Goal: Check status: Check status

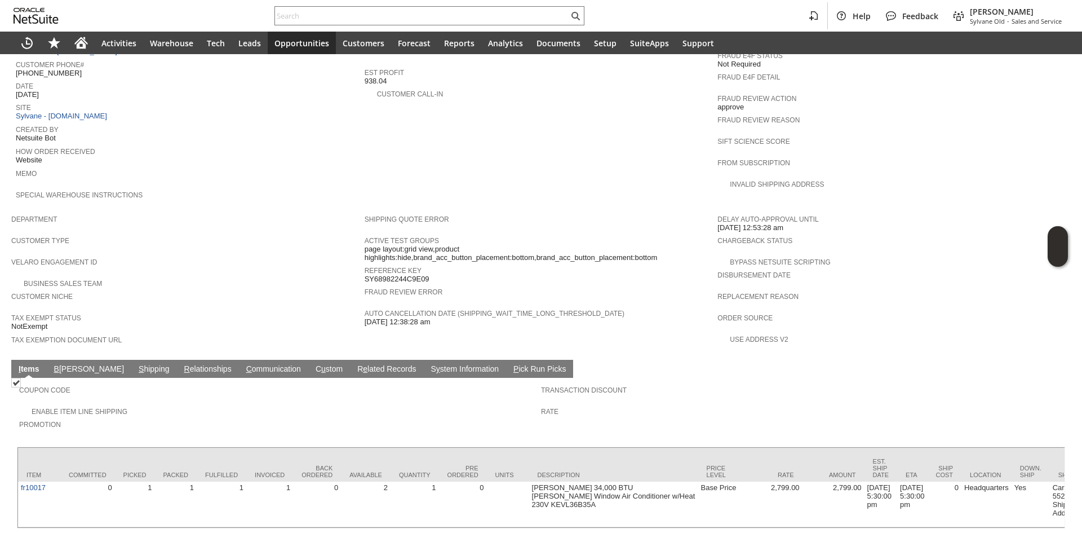
scroll to position [502, 0]
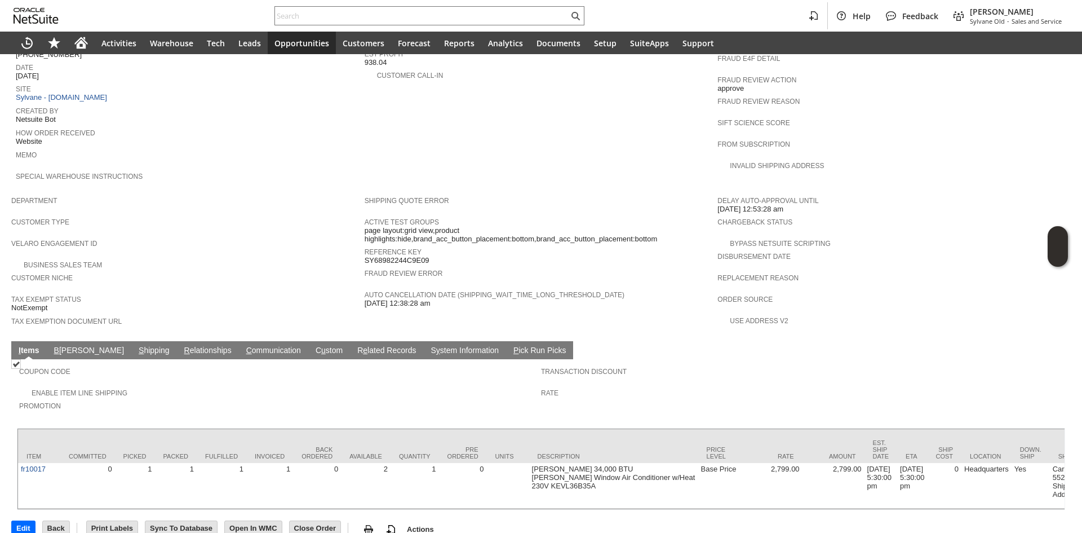
click at [136, 346] on link "S hipping" at bounding box center [154, 351] width 37 height 11
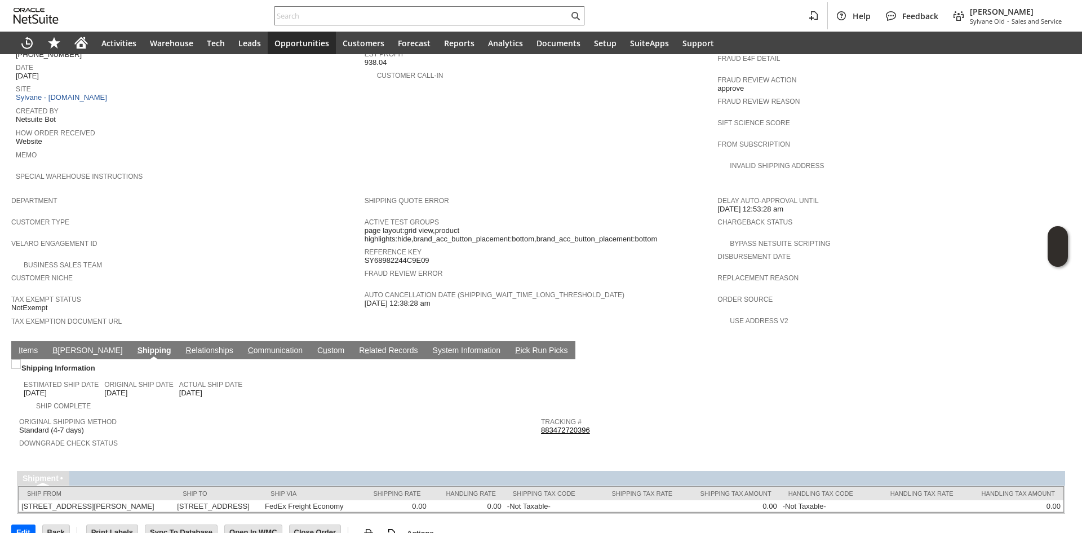
click at [26, 346] on link "I tems" at bounding box center [28, 351] width 25 height 11
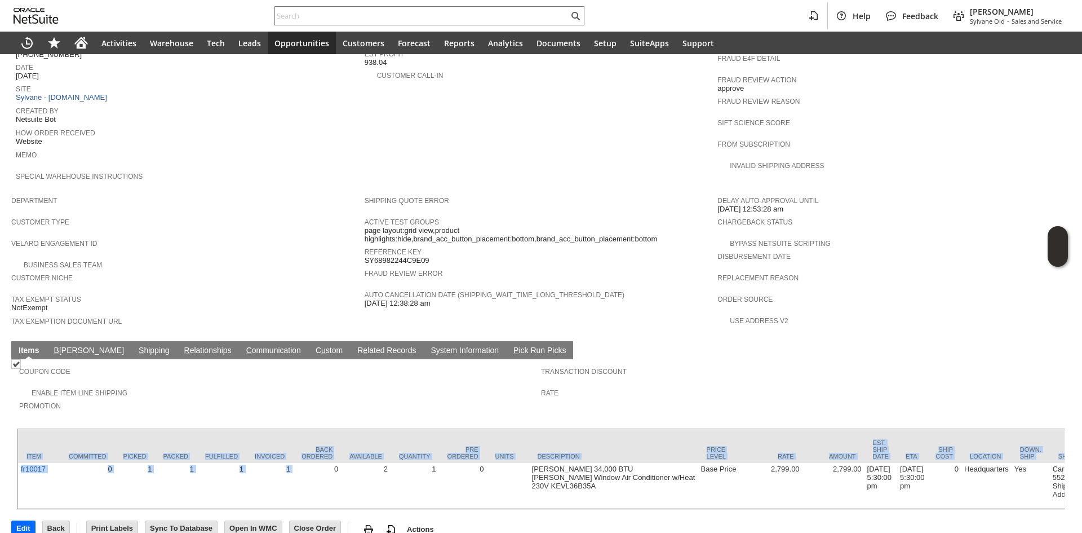
drag, startPoint x: 332, startPoint y: 482, endPoint x: 481, endPoint y: 488, distance: 149.5
click at [481, 488] on div "Item Committed Picked Packed Fulfilled Invoiced Back Ordered Available Quantity…" at bounding box center [541, 469] width 1048 height 82
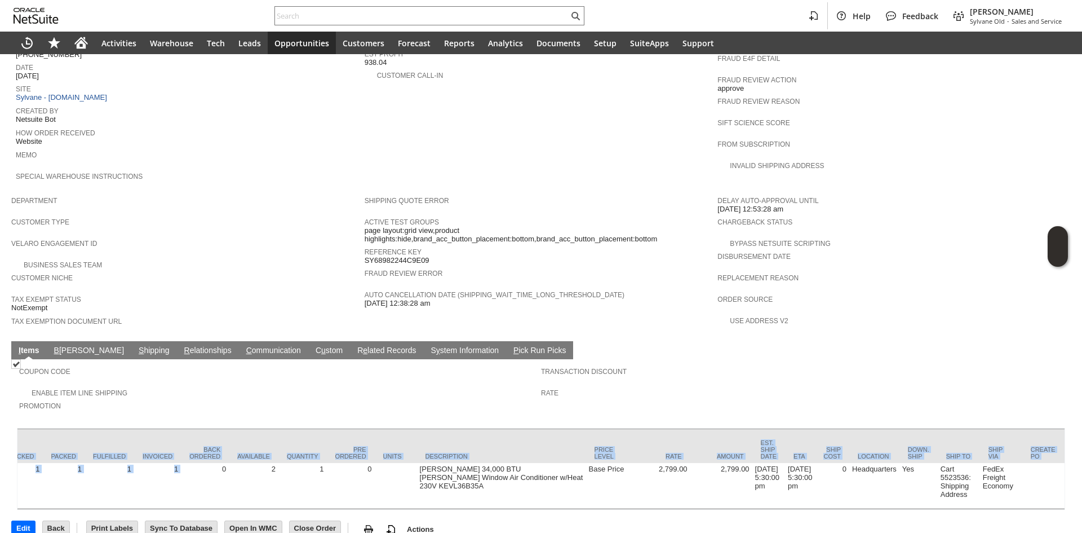
scroll to position [0, 104]
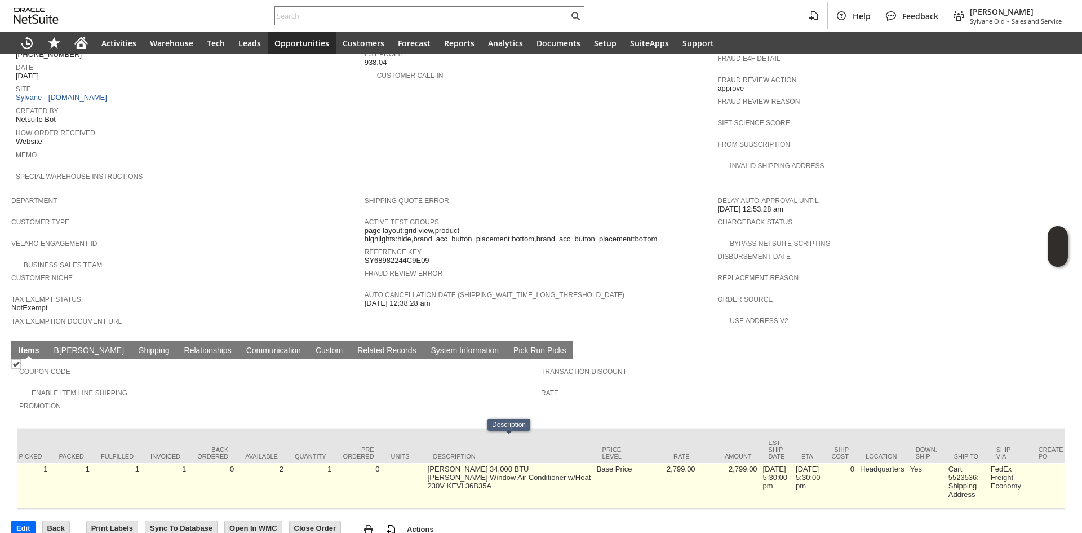
click at [550, 463] on td "[PERSON_NAME] 34,000 BTU [PERSON_NAME] Window Air Conditioner w/Heat 230V KEVL3…" at bounding box center [509, 486] width 169 height 46
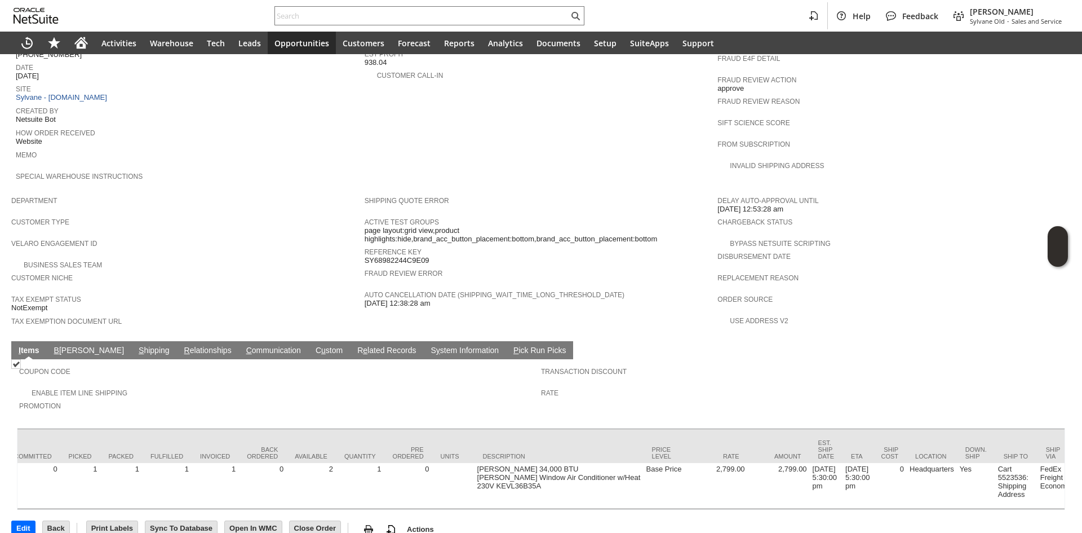
scroll to position [0, 0]
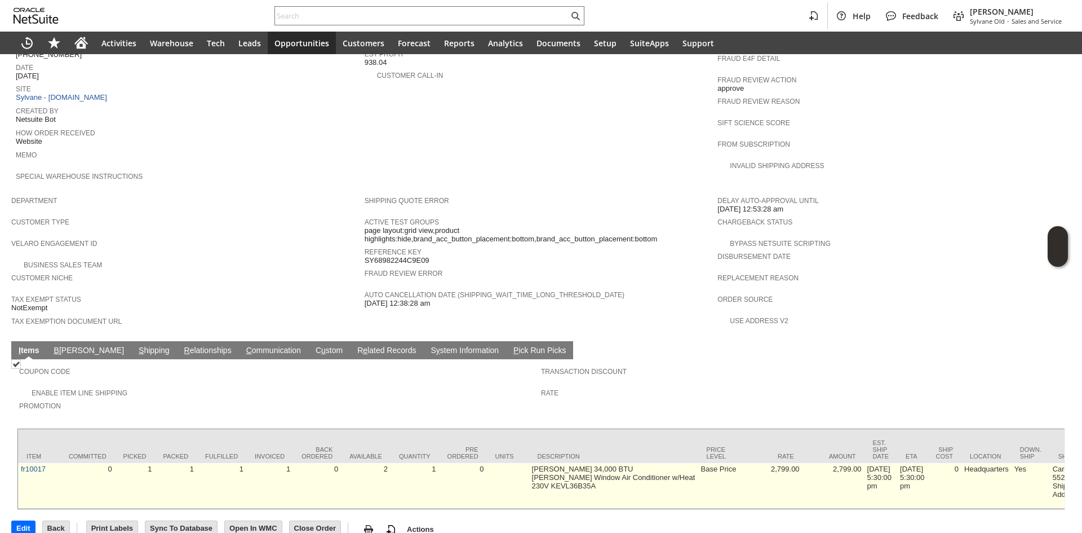
click at [258, 472] on td "1" at bounding box center [269, 486] width 47 height 46
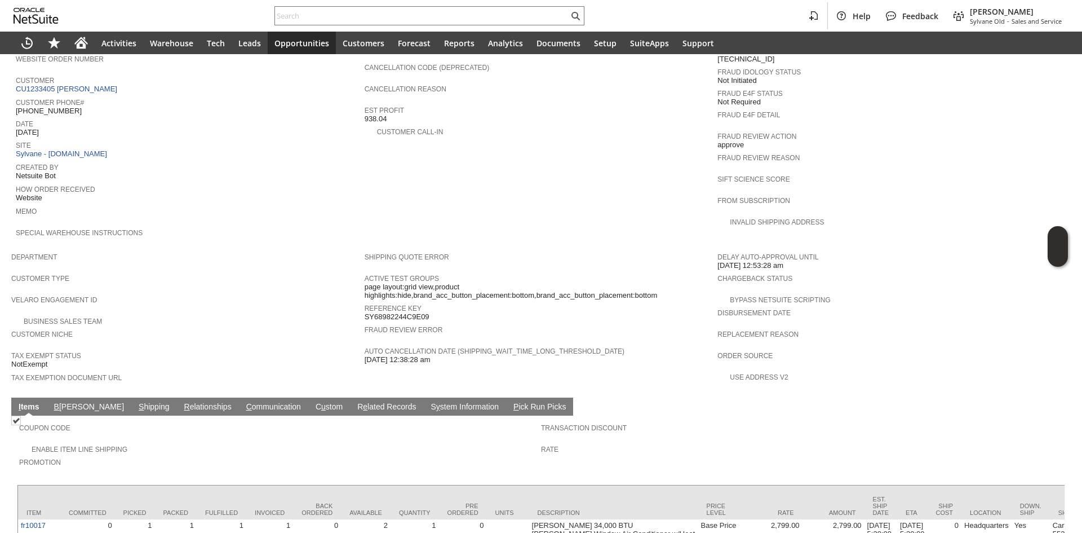
scroll to position [451, 0]
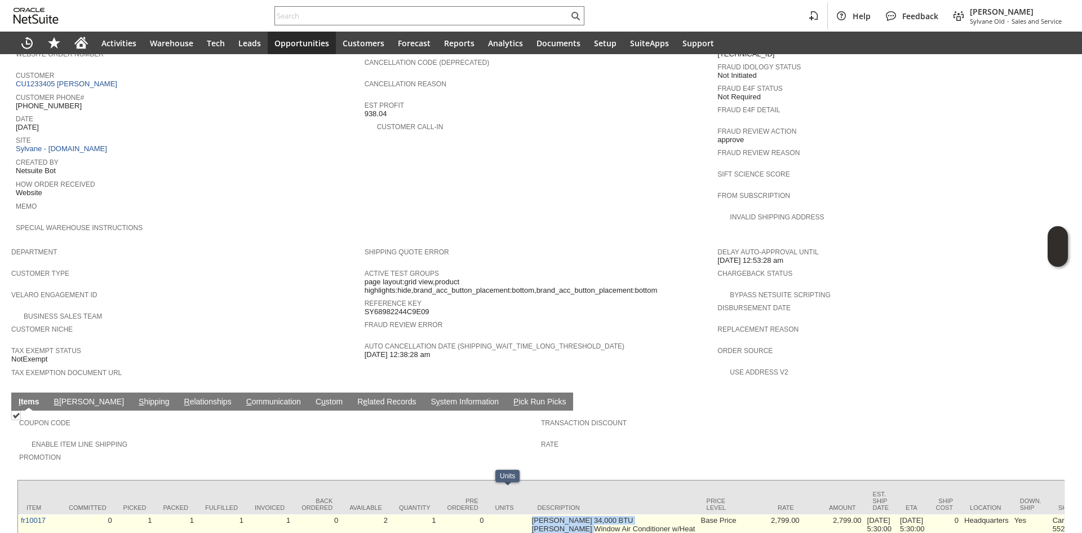
drag, startPoint x: 522, startPoint y: 496, endPoint x: 542, endPoint y: 499, distance: 20.6
click at [542, 514] on td "[PERSON_NAME] 34,000 BTU [PERSON_NAME] Window Air Conditioner w/Heat 230V KEVL3…" at bounding box center [613, 537] width 169 height 46
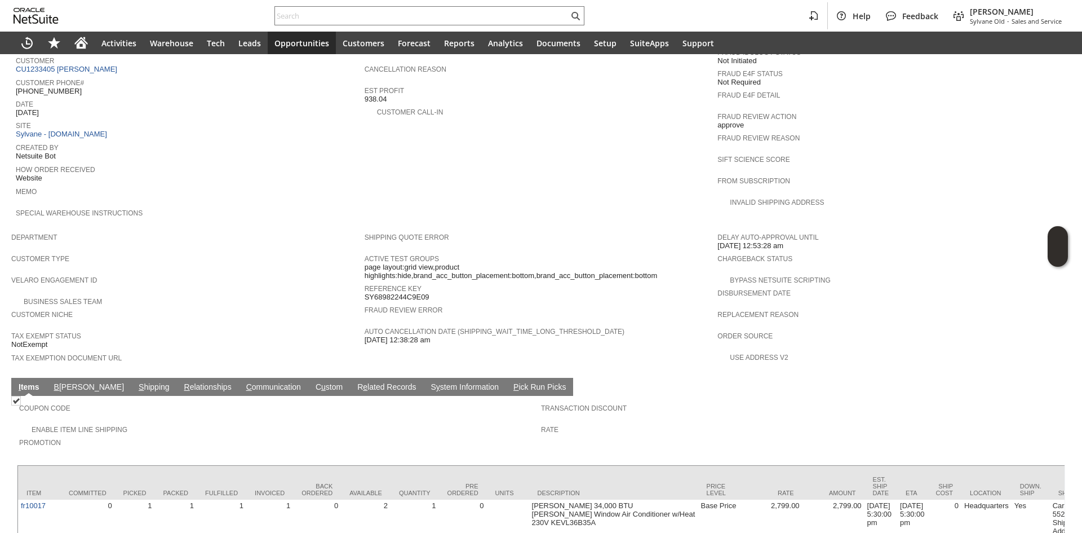
scroll to position [502, 0]
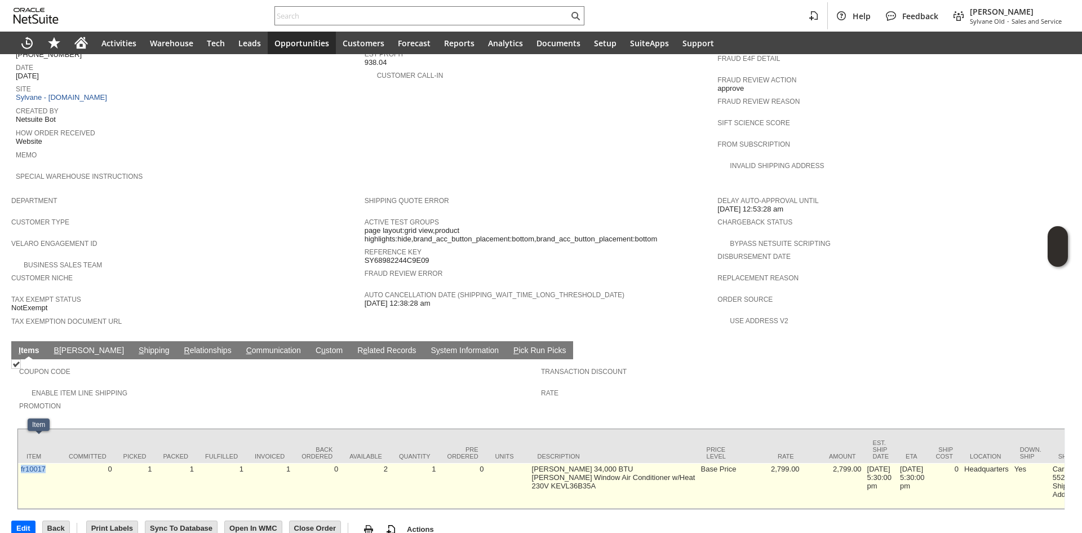
copy link "fr10017"
drag, startPoint x: 55, startPoint y: 453, endPoint x: 20, endPoint y: 466, distance: 37.1
click at [20, 466] on td "fr10017" at bounding box center [39, 486] width 42 height 46
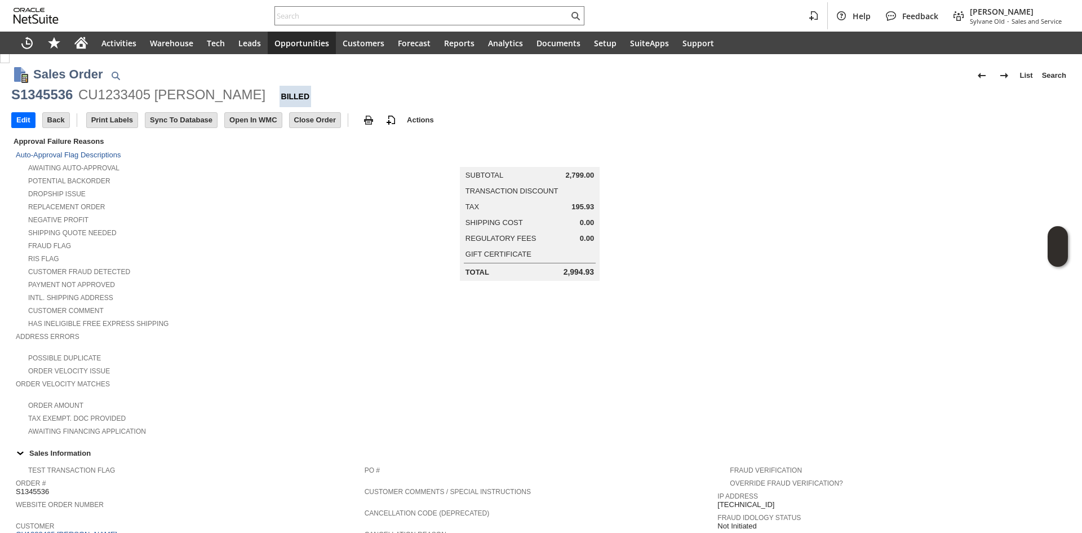
scroll to position [0, 0]
copy div "[PERSON_NAME]"
drag, startPoint x: 155, startPoint y: 94, endPoint x: 269, endPoint y: 99, distance: 114.0
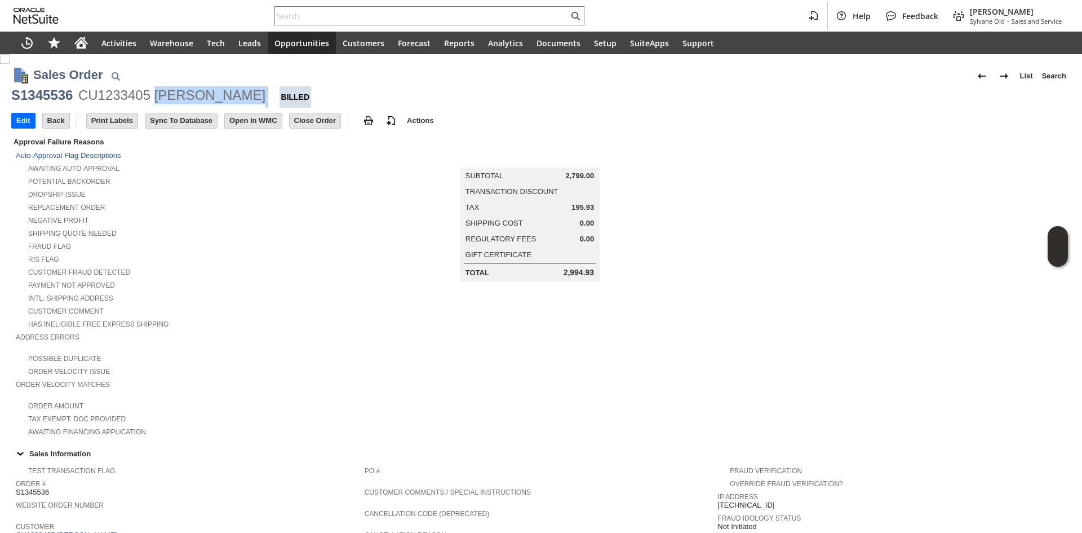
click at [266, 99] on div "CU1233405 [PERSON_NAME]" at bounding box center [171, 95] width 187 height 18
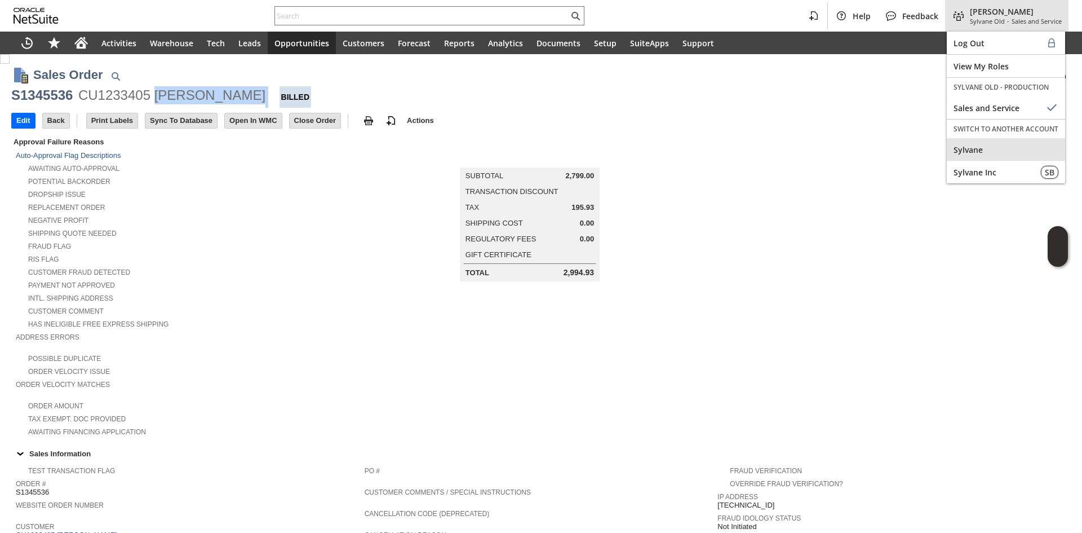
click at [1005, 139] on div "Sylvane" at bounding box center [1006, 149] width 118 height 23
